Goal: Find specific page/section: Find specific page/section

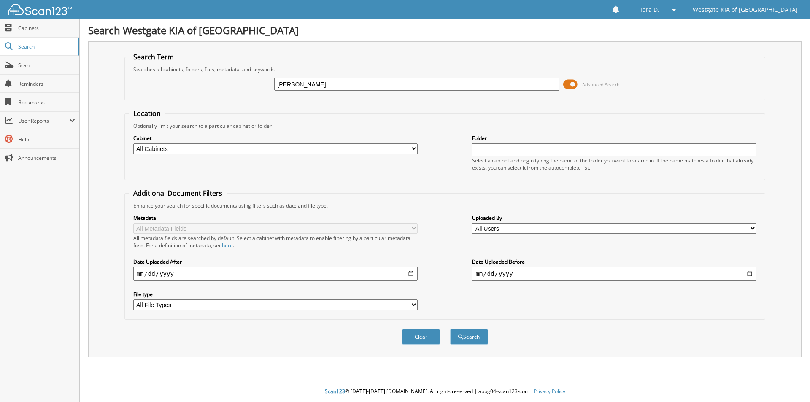
type input "[PERSON_NAME]"
click at [450, 329] on button "Search" at bounding box center [469, 337] width 38 height 16
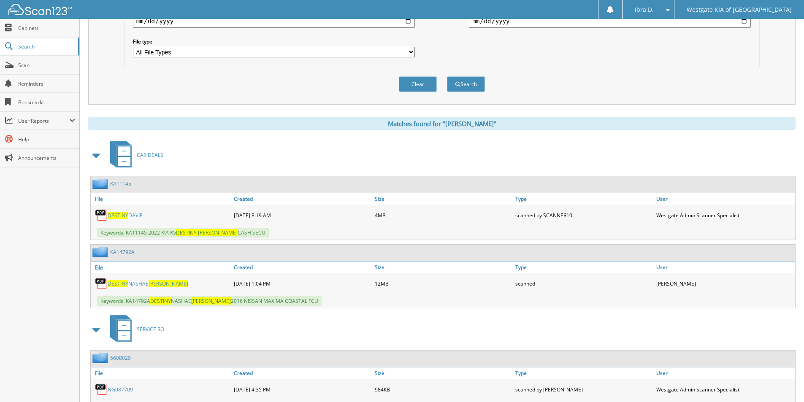
scroll to position [253, 0]
click at [135, 282] on link "DESTINY NASHAE DAVIS" at bounding box center [148, 283] width 81 height 7
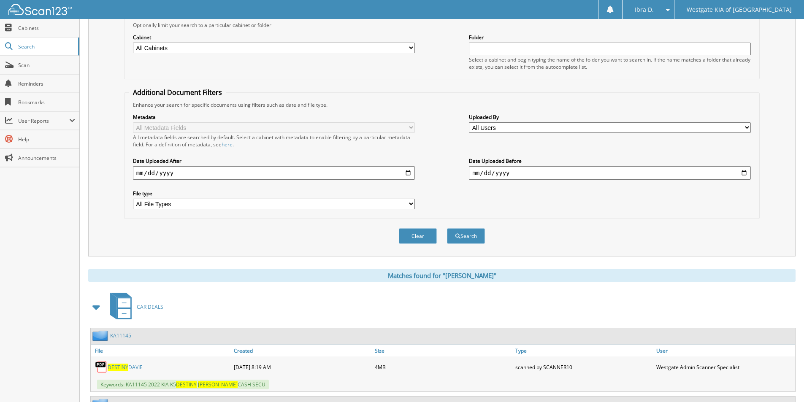
scroll to position [0, 0]
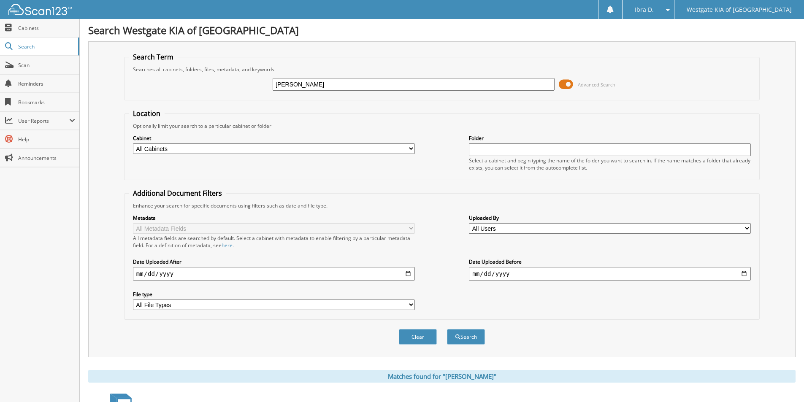
drag, startPoint x: 336, startPoint y: 83, endPoint x: 249, endPoint y: 76, distance: 87.3
click at [249, 76] on div "destiny davis Advanced Search" at bounding box center [442, 84] width 626 height 23
type input "KA15126"
click at [447, 329] on button "Search" at bounding box center [466, 337] width 38 height 16
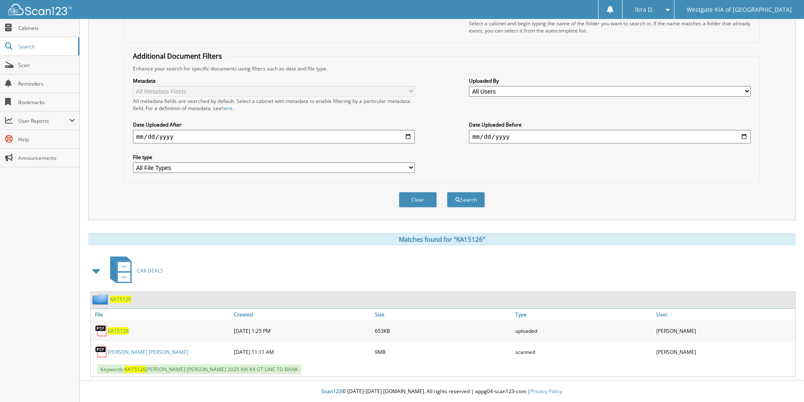
click at [153, 352] on link "TANNER PRESTON HAYLETTE" at bounding box center [148, 352] width 81 height 7
click at [147, 350] on link "TANNER PRESTON HAYLETTE" at bounding box center [148, 352] width 81 height 7
